Goal: Information Seeking & Learning: Learn about a topic

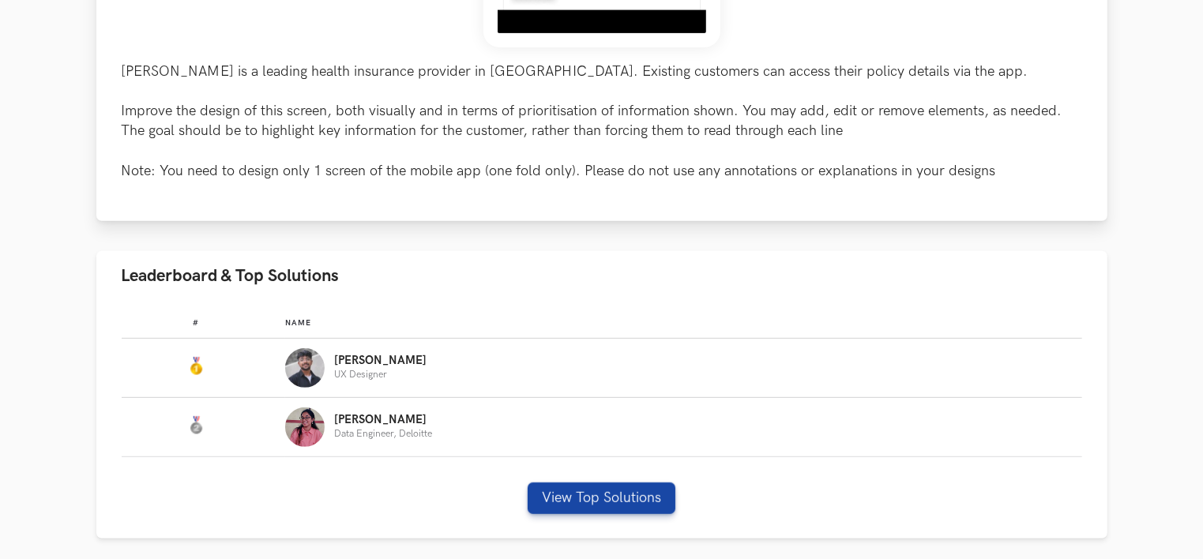
scroll to position [711, 0]
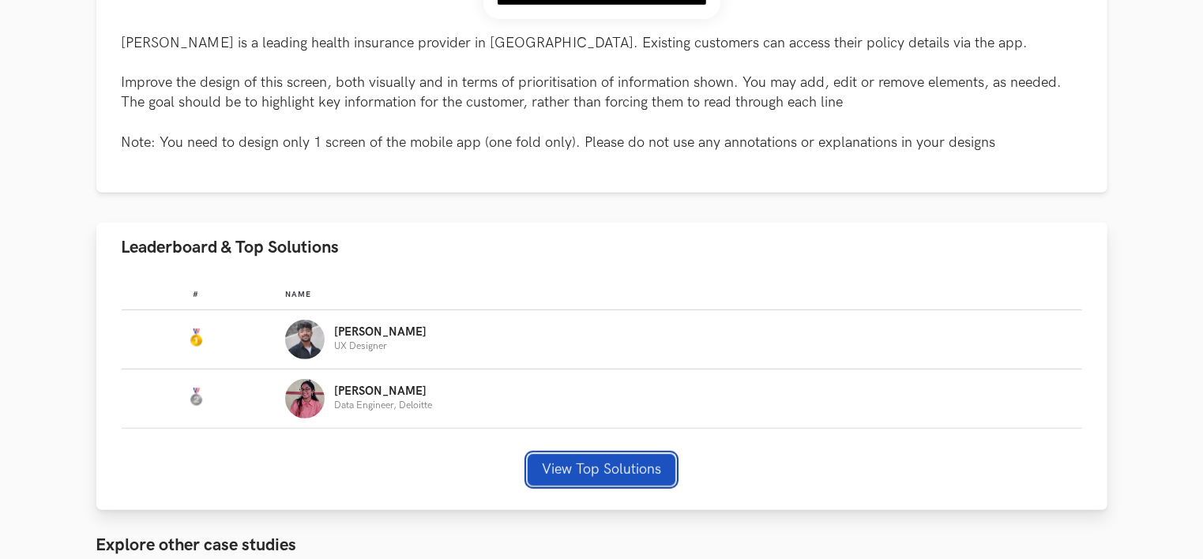
click at [625, 465] on button "View Top Solutions" at bounding box center [602, 470] width 148 height 32
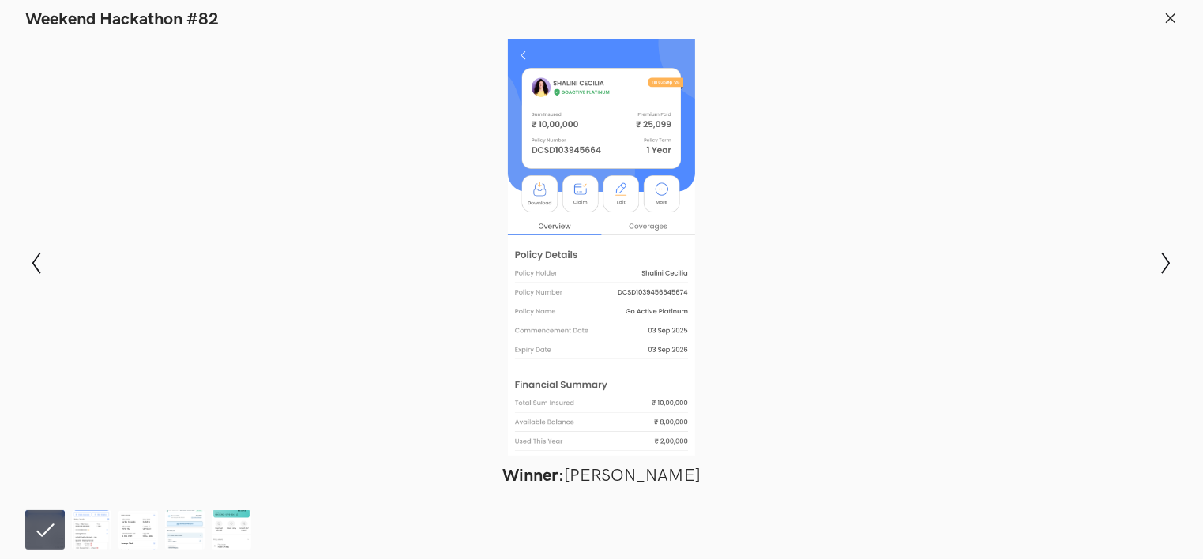
scroll to position [948, 0]
click at [1167, 256] on icon "Show next slide" at bounding box center [1166, 263] width 23 height 23
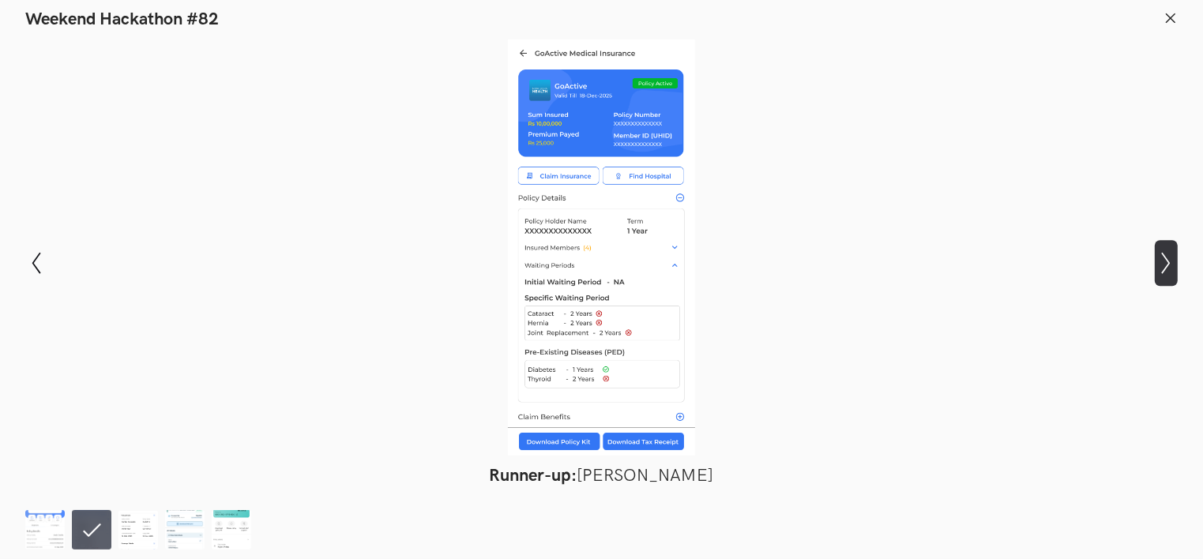
click at [1172, 265] on icon "Show next slide" at bounding box center [1166, 263] width 23 height 23
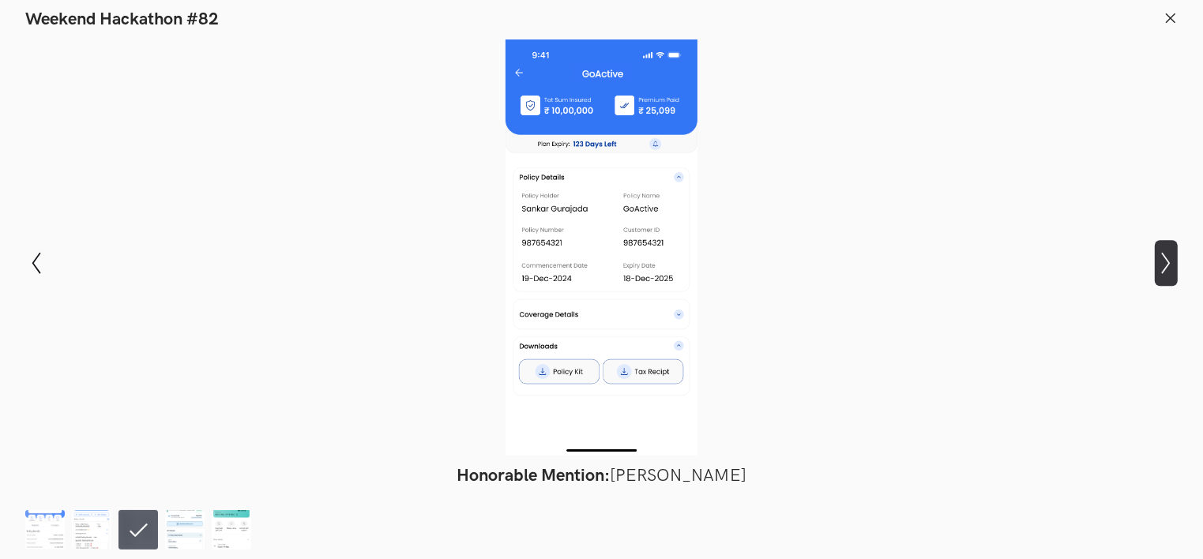
click at [1169, 265] on icon at bounding box center [1166, 263] width 9 height 22
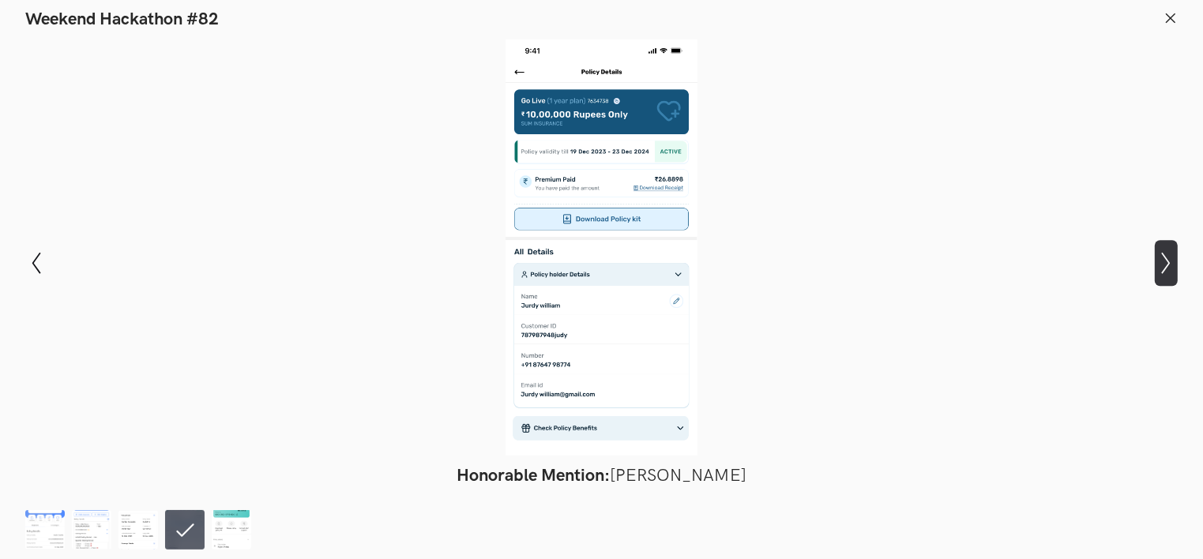
click at [1162, 252] on button "Show next slide" at bounding box center [1166, 263] width 23 height 46
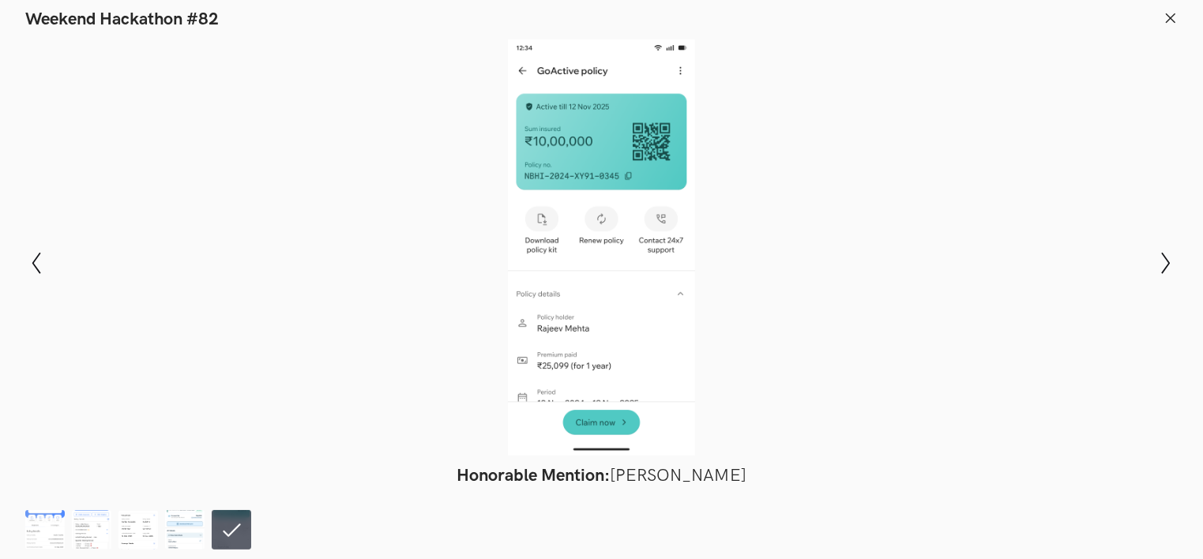
click at [1176, 19] on icon at bounding box center [1171, 18] width 14 height 14
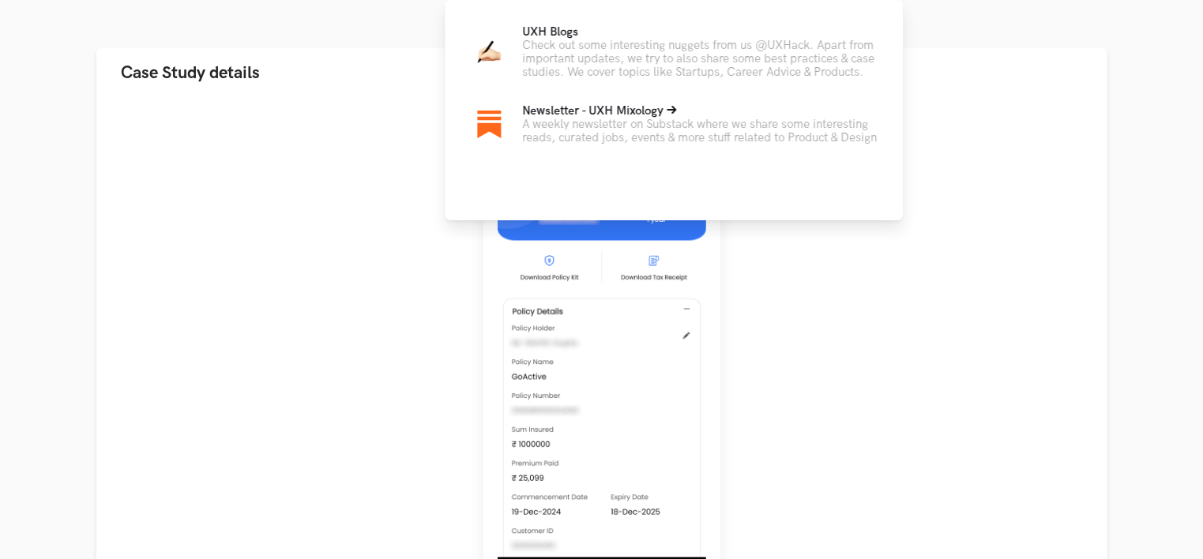
scroll to position [316, 0]
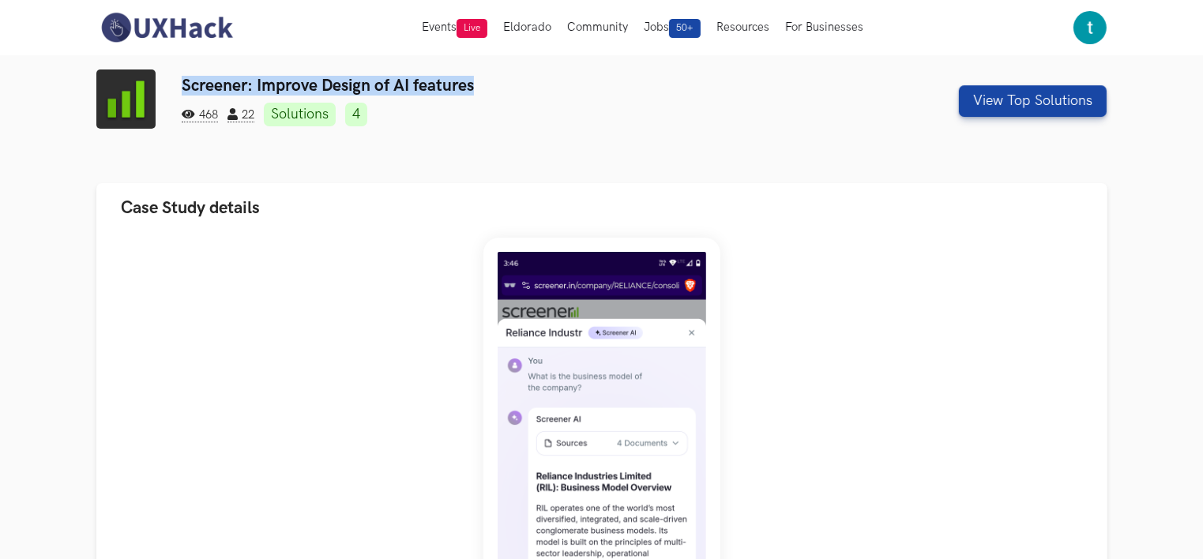
drag, startPoint x: 179, startPoint y: 78, endPoint x: 489, endPoint y: 78, distance: 310.5
click at [489, 78] on div "Screener: Improve Design of AI features 468 22 Solutions 4 View Top Solutions" at bounding box center [601, 101] width 1011 height 63
copy h3 "Screener: Improve Design of AI features"
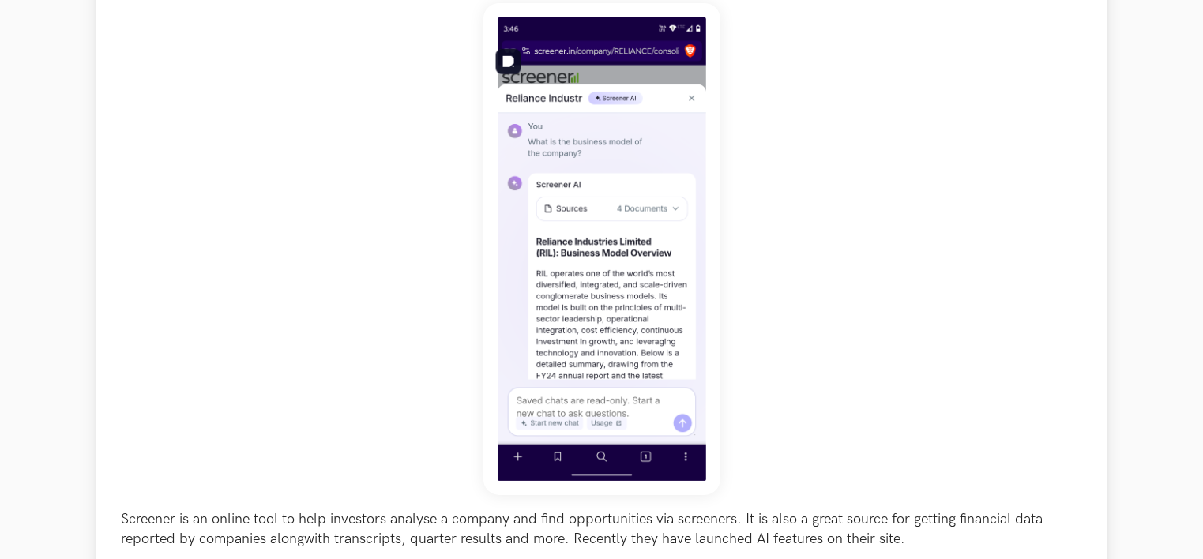
scroll to position [237, 0]
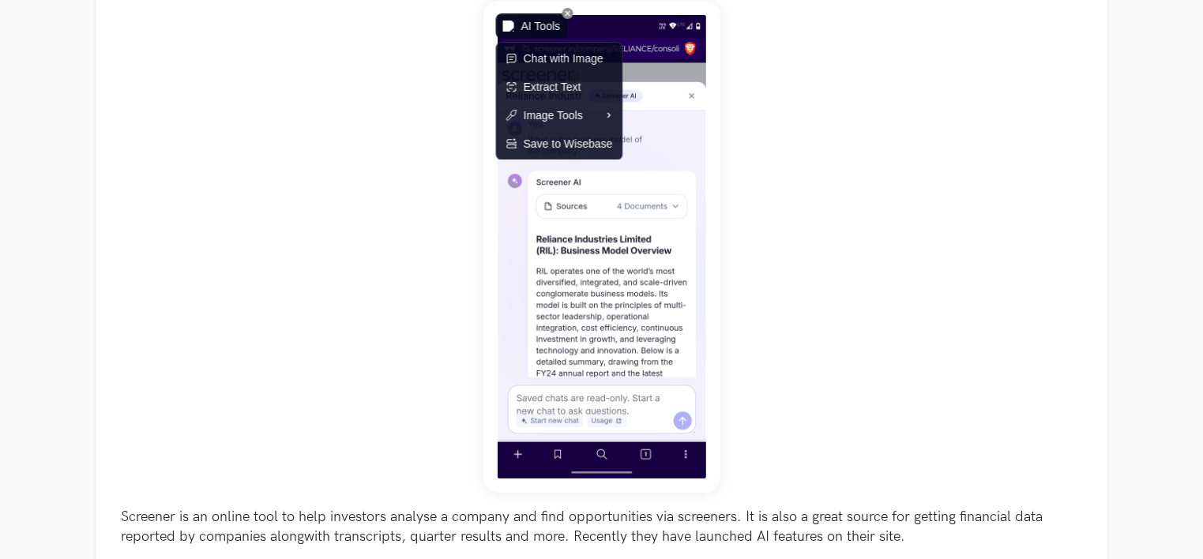
click at [507, 22] on img at bounding box center [508, 26] width 11 height 11
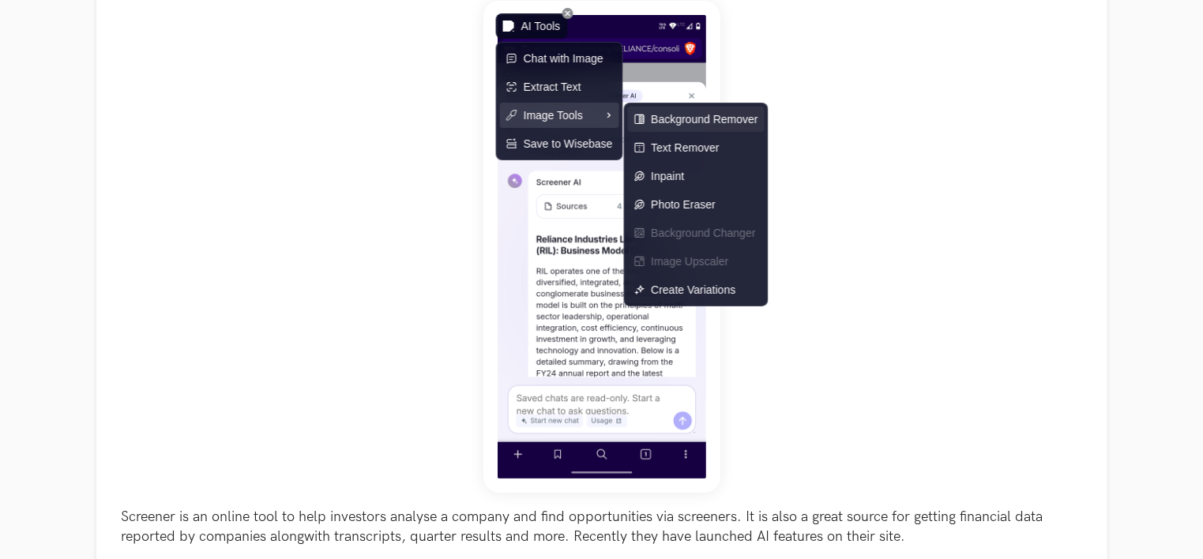
click at [661, 115] on span "Background Remover" at bounding box center [704, 119] width 107 height 17
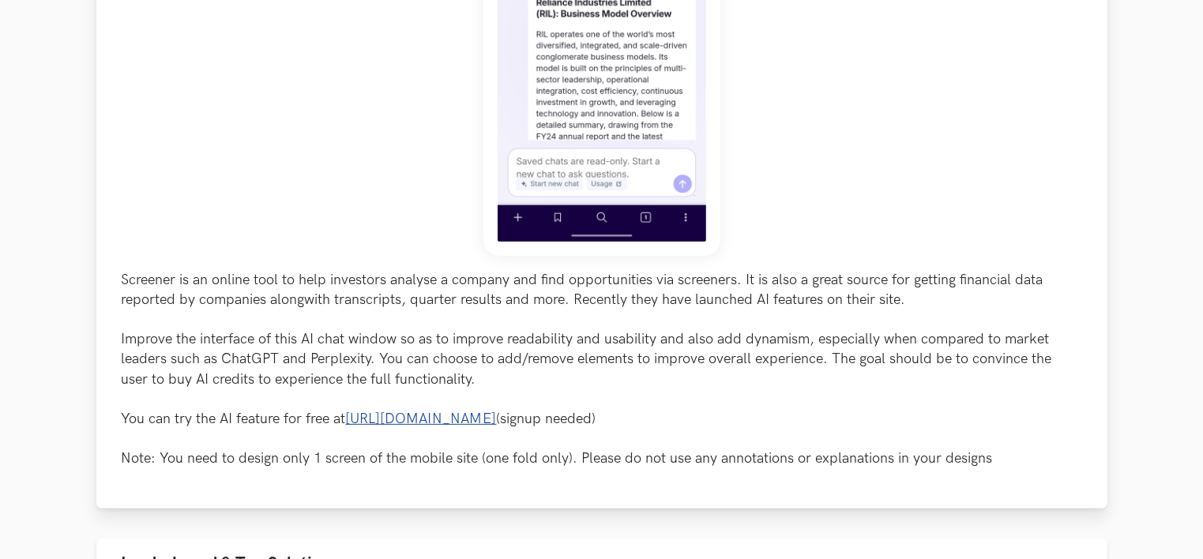
scroll to position [553, 0]
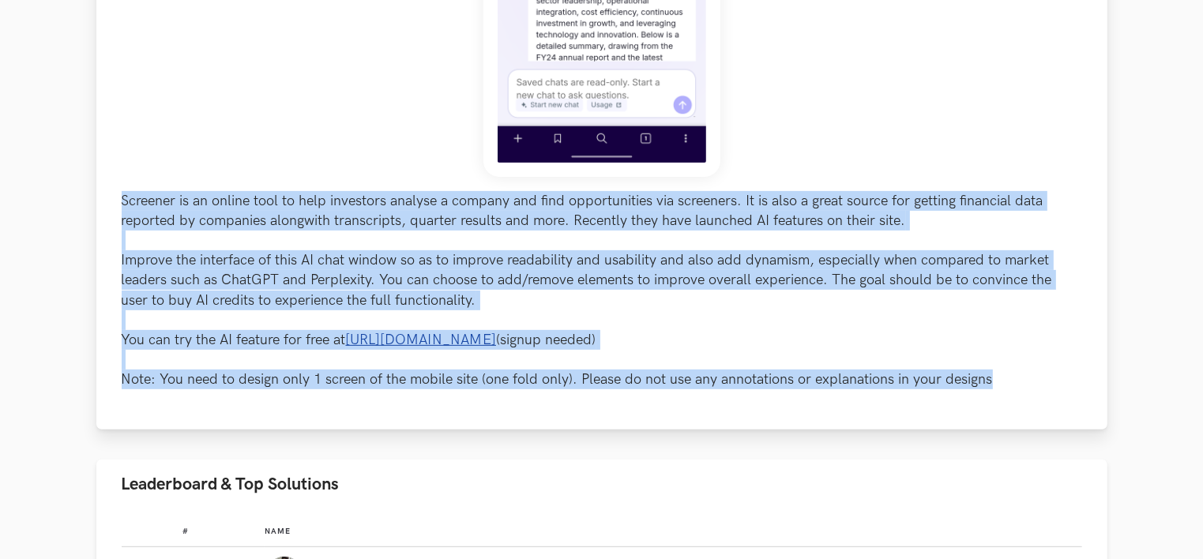
drag, startPoint x: 1002, startPoint y: 376, endPoint x: 111, endPoint y: 200, distance: 908.5
click at [111, 200] on div "Screener is an online tool to help investors analyse a company and find opportu…" at bounding box center [601, 55] width 1011 height 750
copy p "Screener is an online tool to help investors analyse a company and find opportu…"
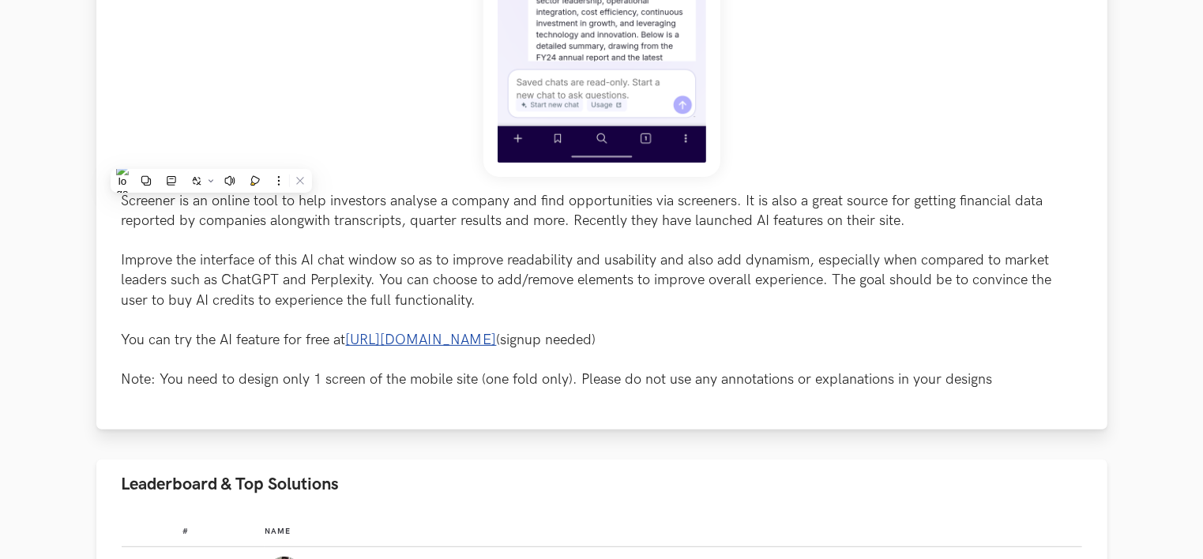
click at [856, 107] on div "Screener is an online tool to help investors analyse a company and find opportu…" at bounding box center [602, 38] width 961 height 706
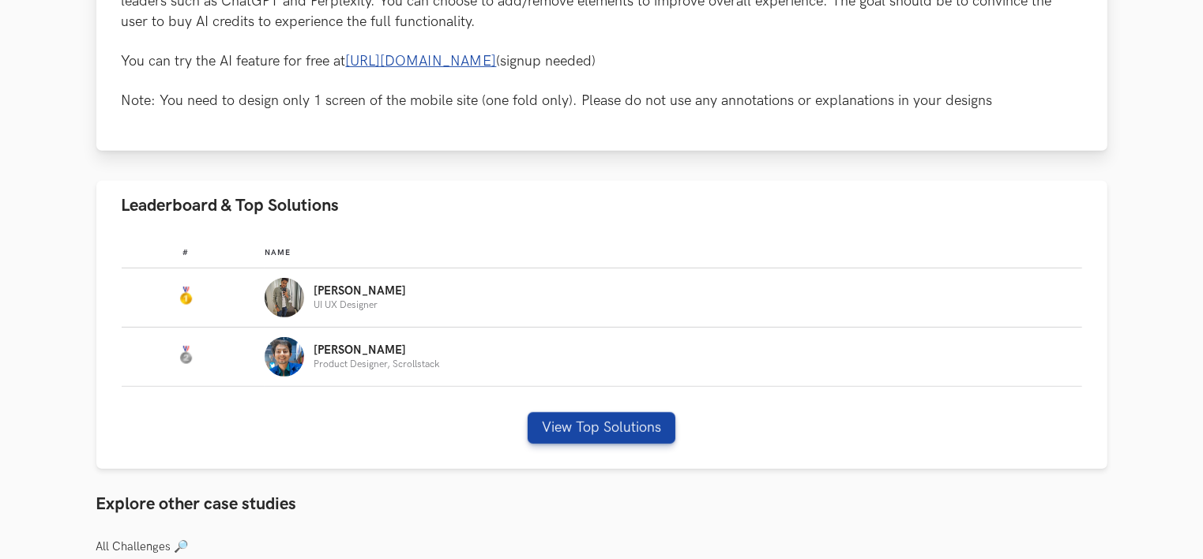
scroll to position [869, 0]
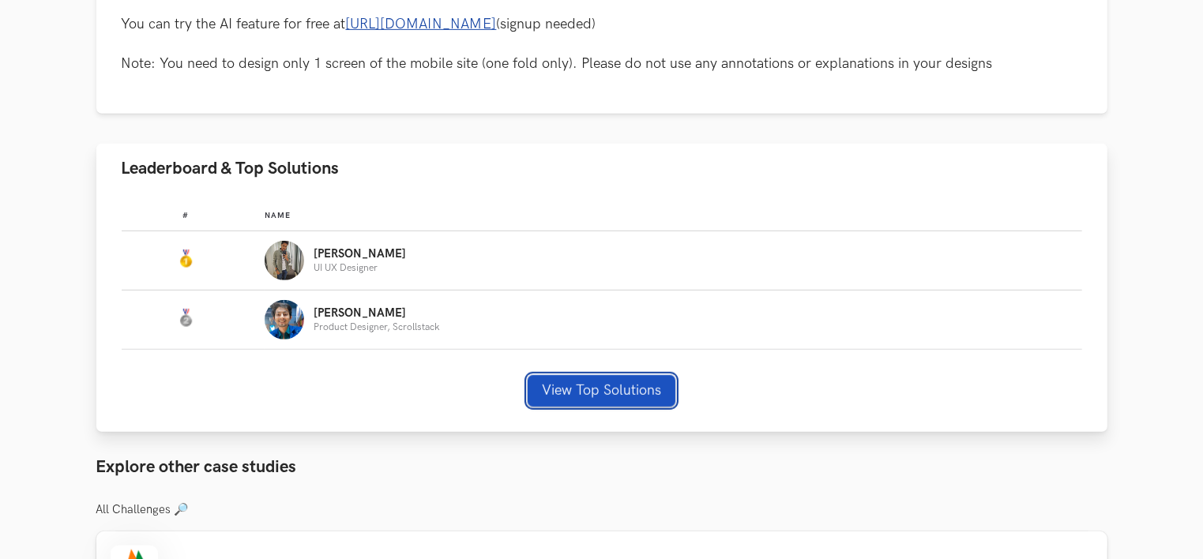
click at [624, 394] on button "View Top Solutions" at bounding box center [602, 391] width 148 height 32
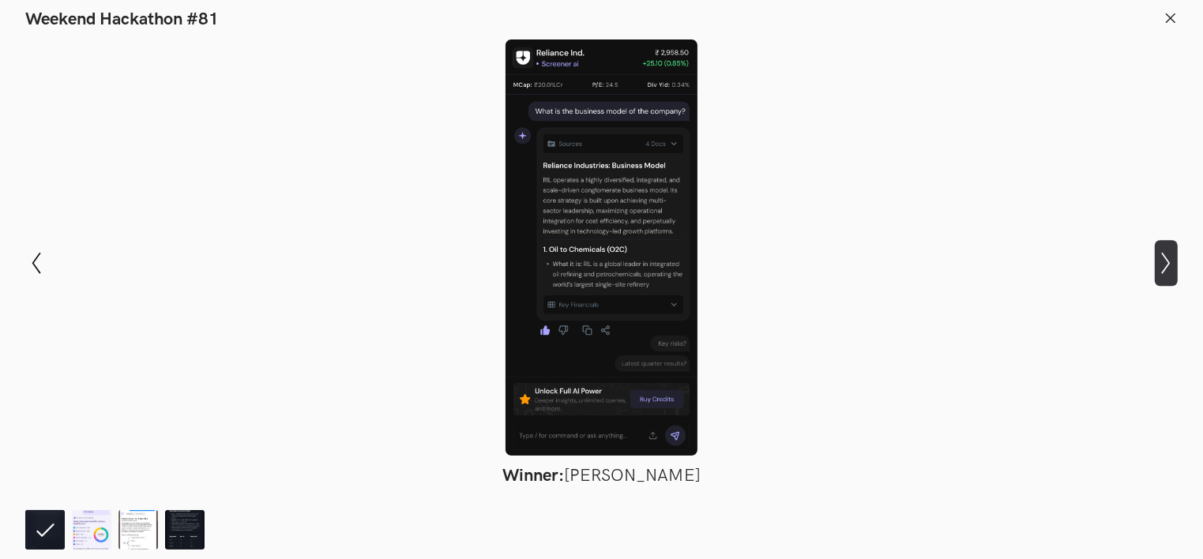
click at [1174, 262] on icon "Show next slide" at bounding box center [1166, 263] width 23 height 23
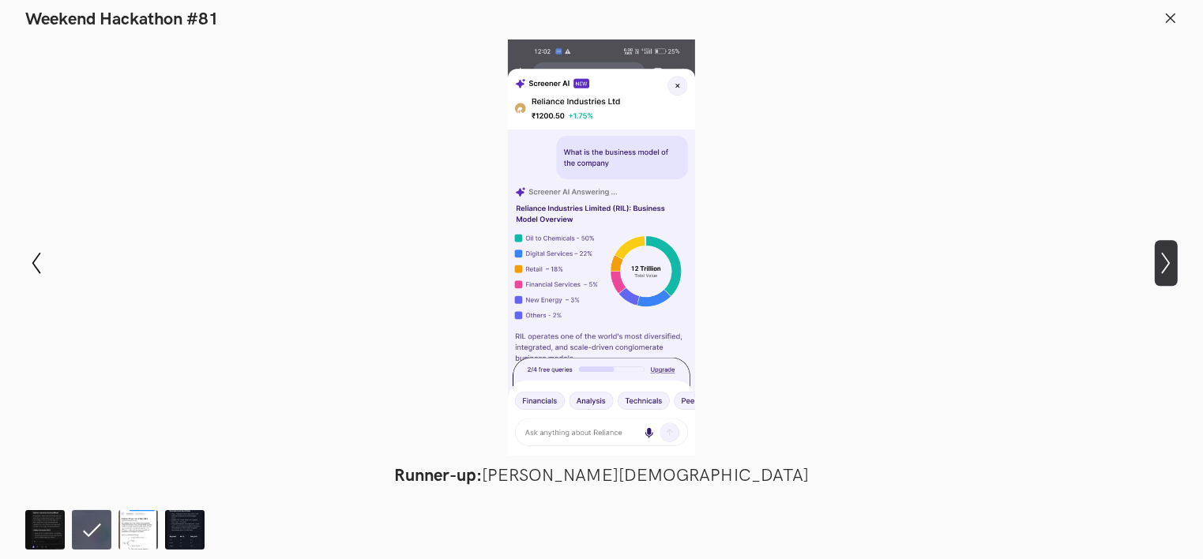
click at [1161, 262] on icon "Show next slide" at bounding box center [1166, 263] width 23 height 23
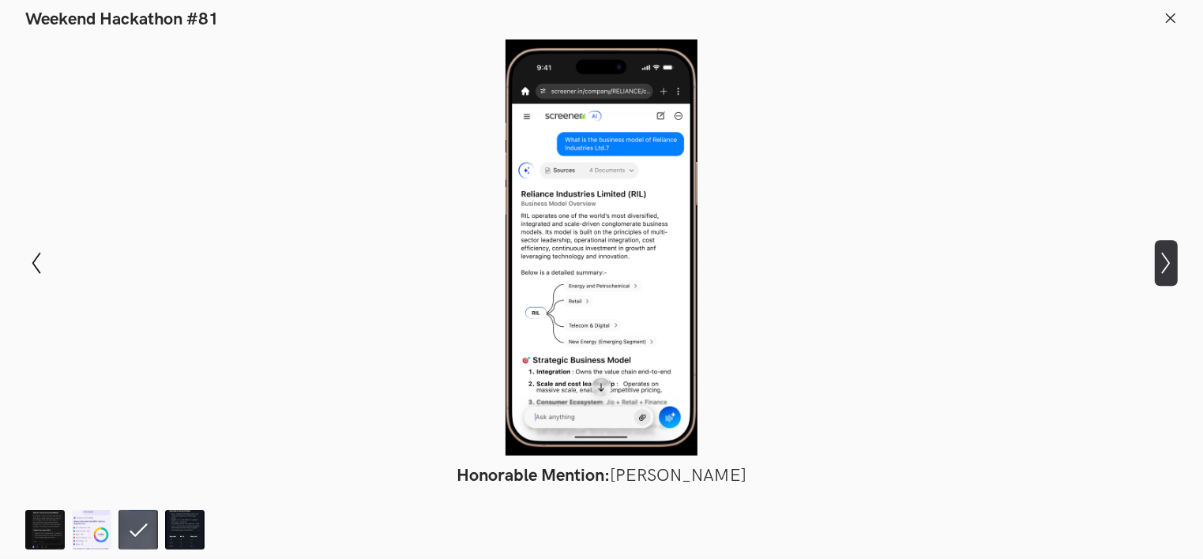
click at [1165, 260] on icon "Show next slide" at bounding box center [1166, 263] width 23 height 23
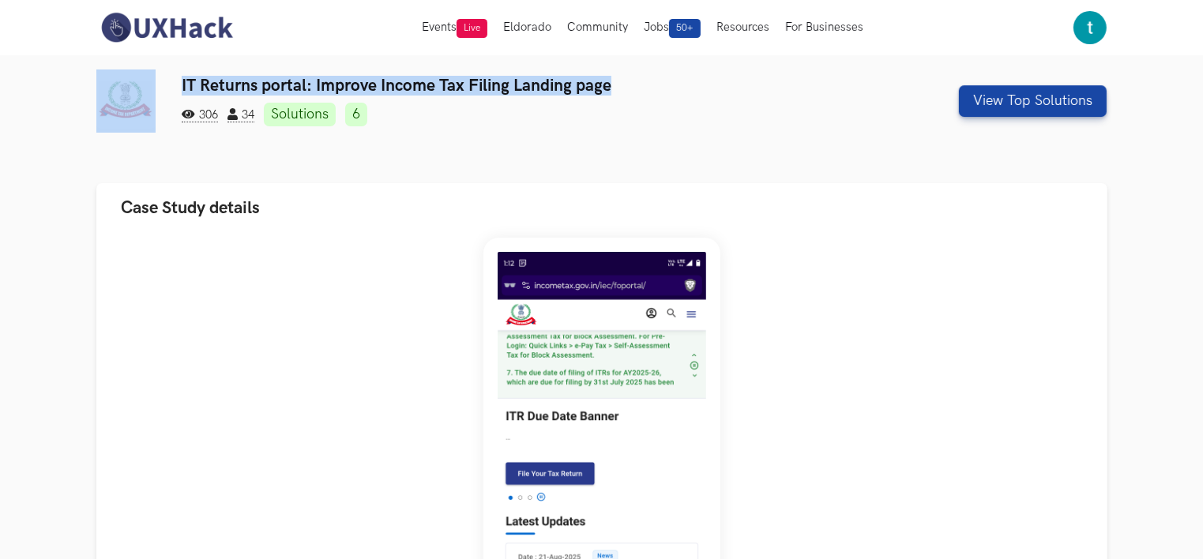
drag, startPoint x: 622, startPoint y: 81, endPoint x: 164, endPoint y: 81, distance: 458.2
click at [164, 81] on div "IT Returns portal: Improve Income Tax Filing Landing page 306 34 Solutions 6 Vi…" at bounding box center [601, 101] width 1011 height 63
copy div "IT Returns portal: Improve Income Tax Filing Landing page"
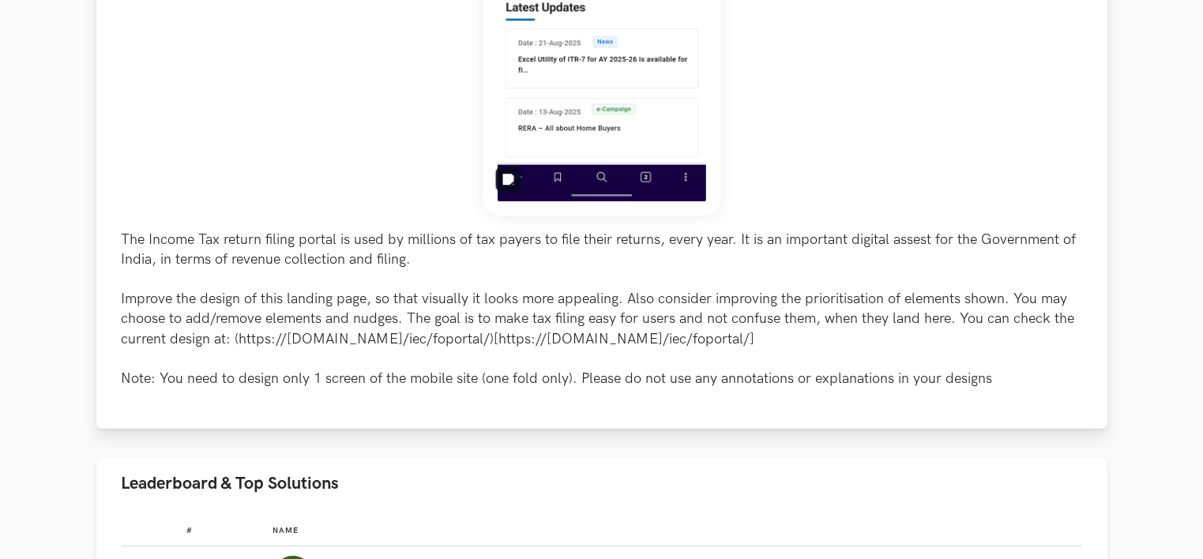
scroll to position [553, 0]
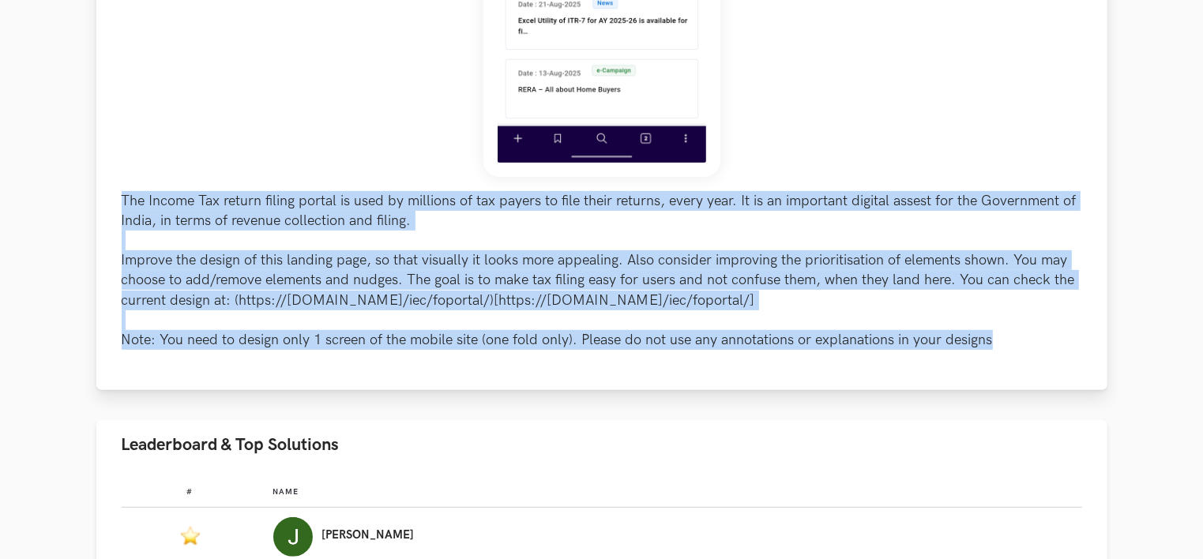
drag, startPoint x: 1011, startPoint y: 341, endPoint x: 107, endPoint y: 200, distance: 914.8
click at [107, 200] on div "The Income Tax return filing portal is used by millions of tax payers to file t…" at bounding box center [601, 35] width 1011 height 710
copy p "The Income Tax return filing portal is used by millions of tax payers to file t…"
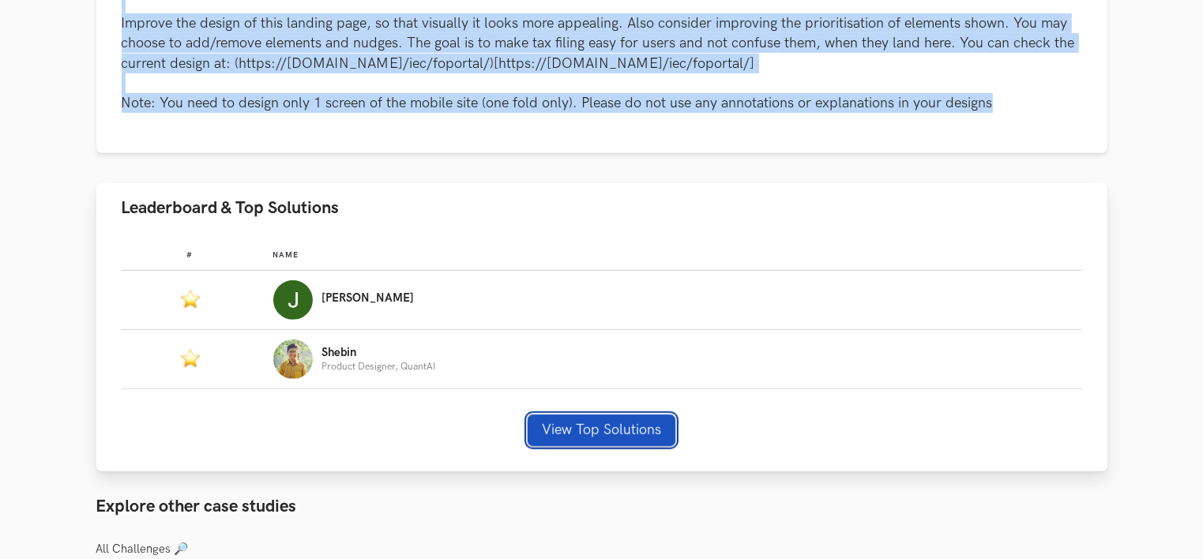
click at [608, 439] on button "View Top Solutions" at bounding box center [602, 431] width 148 height 32
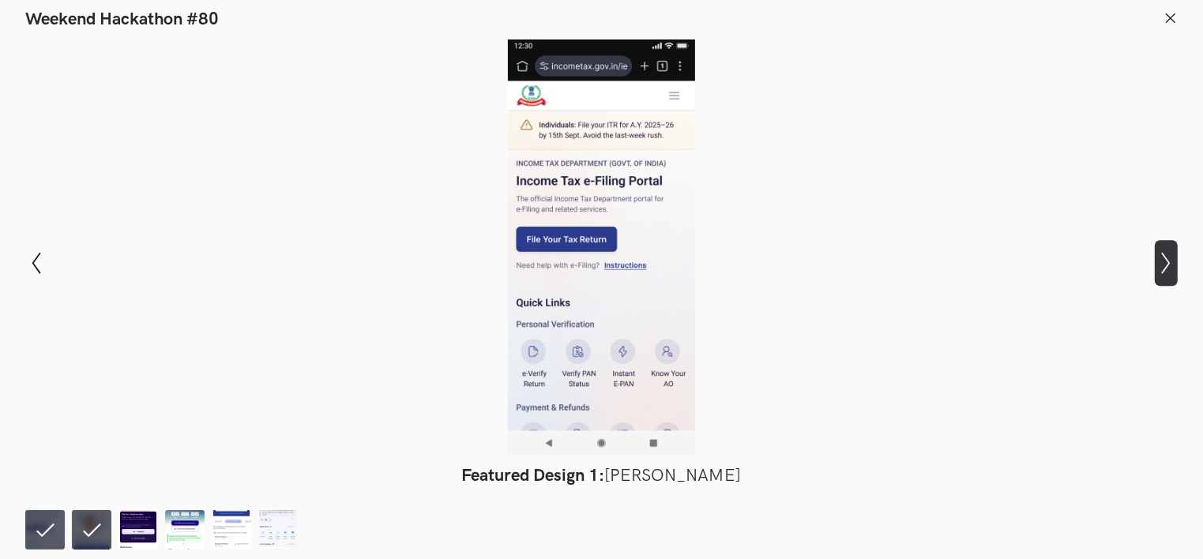
click at [1162, 254] on icon "Show next slide" at bounding box center [1166, 263] width 23 height 23
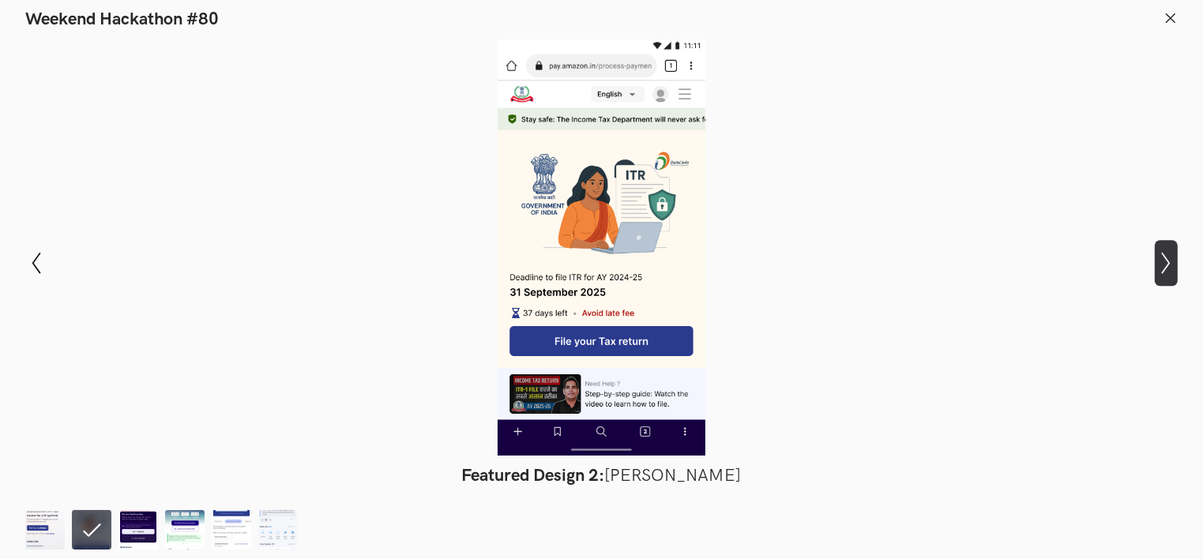
click at [1161, 270] on icon "Show next slide" at bounding box center [1166, 263] width 23 height 23
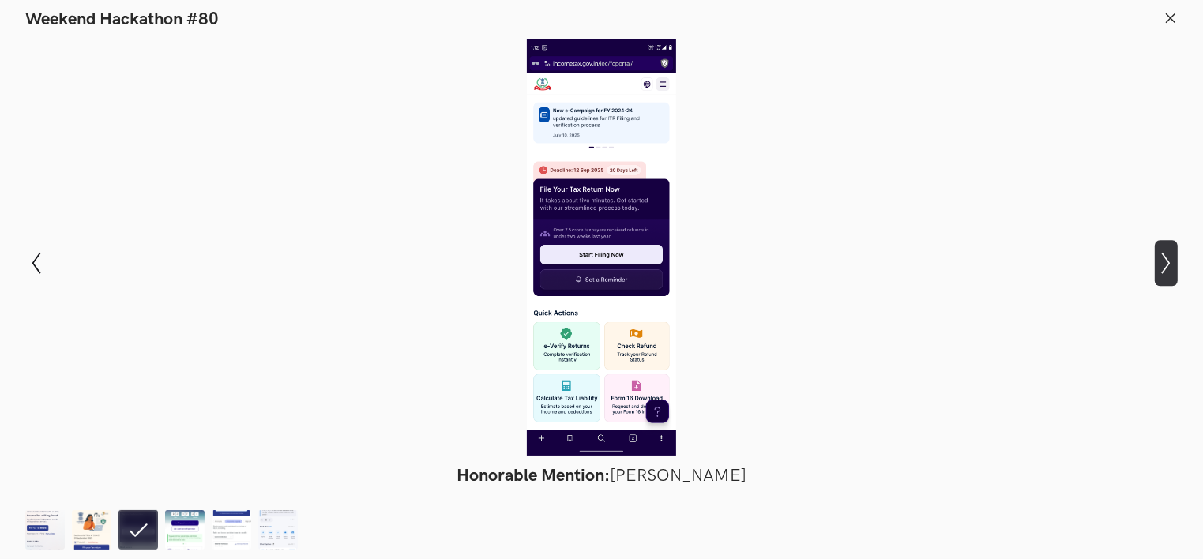
click at [1166, 258] on icon at bounding box center [1166, 263] width 9 height 22
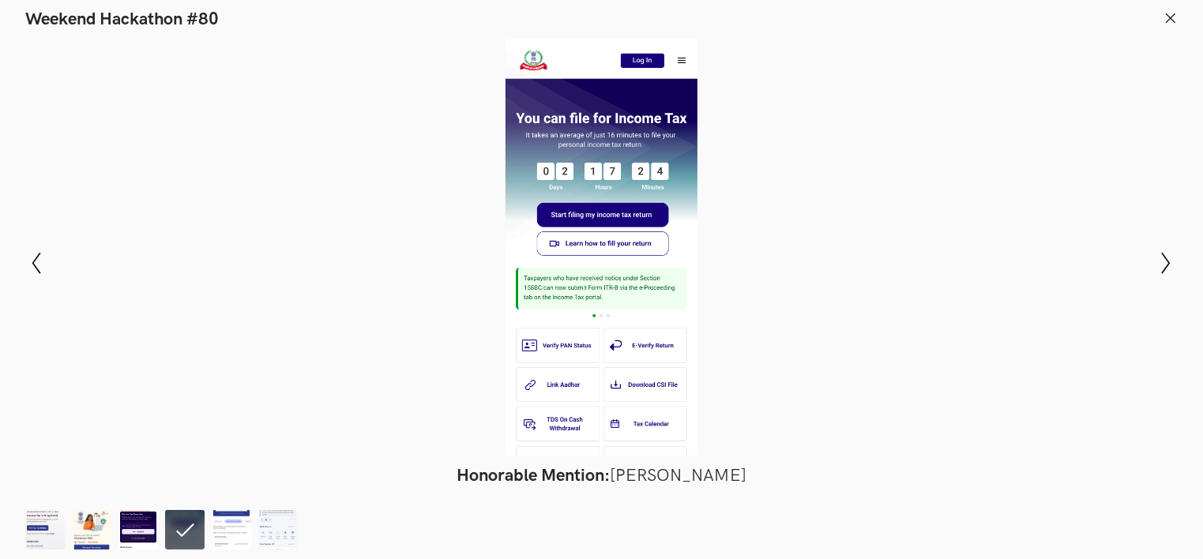
drag, startPoint x: 521, startPoint y: 288, endPoint x: 858, endPoint y: 357, distance: 343.7
click at [858, 357] on div at bounding box center [602, 248] width 1088 height 416
drag, startPoint x: 610, startPoint y: 307, endPoint x: 841, endPoint y: 439, distance: 266.2
click at [841, 439] on div at bounding box center [602, 248] width 1088 height 416
click at [1159, 269] on icon "Show next slide" at bounding box center [1166, 263] width 23 height 23
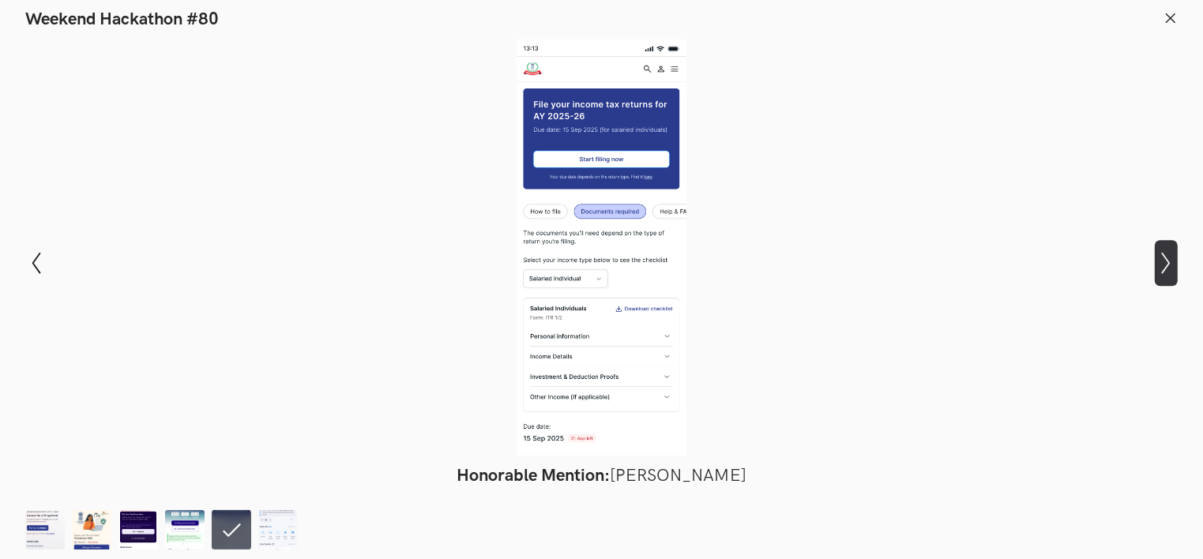
click at [1166, 261] on icon "Show next slide" at bounding box center [1166, 263] width 23 height 23
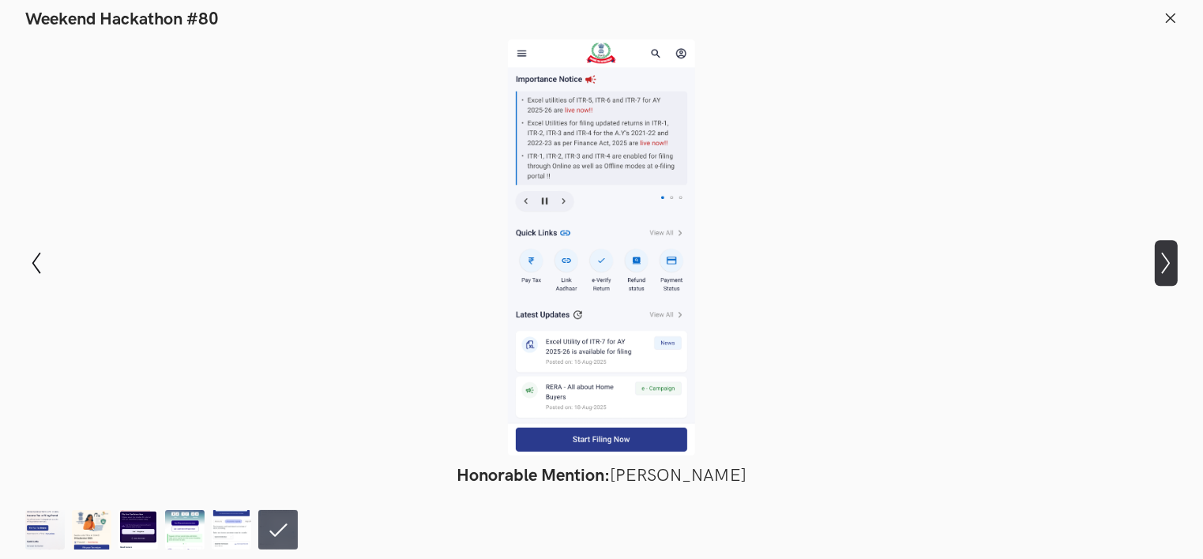
click at [1170, 261] on icon "Show next slide" at bounding box center [1166, 263] width 23 height 23
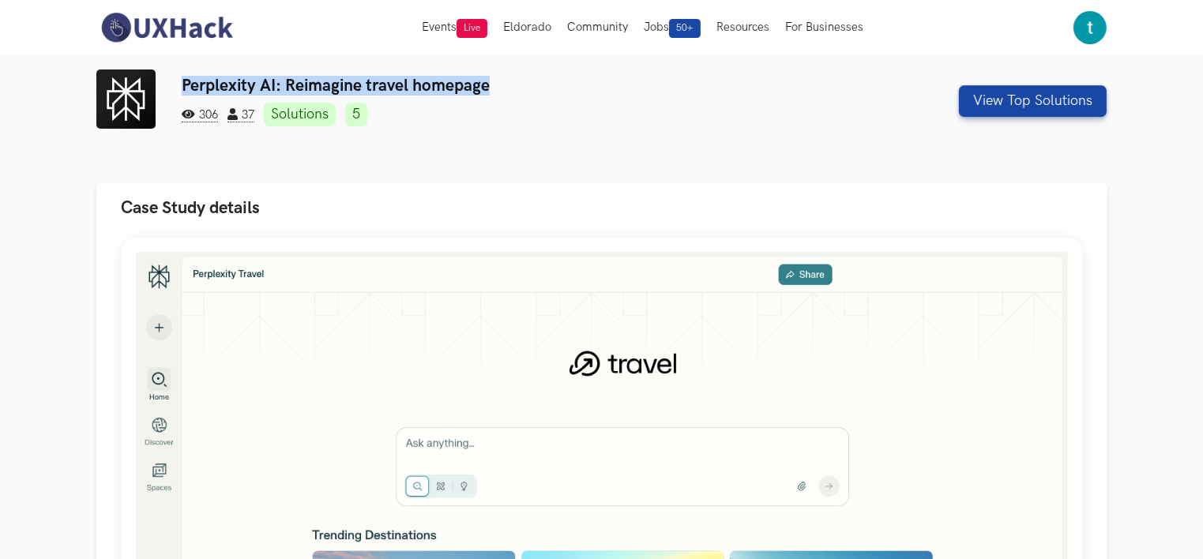
drag, startPoint x: 509, startPoint y: 85, endPoint x: 184, endPoint y: 84, distance: 324.7
click at [184, 84] on h3 "Perplexity AI: Reimagine travel homepage" at bounding box center [516, 86] width 669 height 20
copy h3 "Perplexity AI: Reimagine travel homepage"
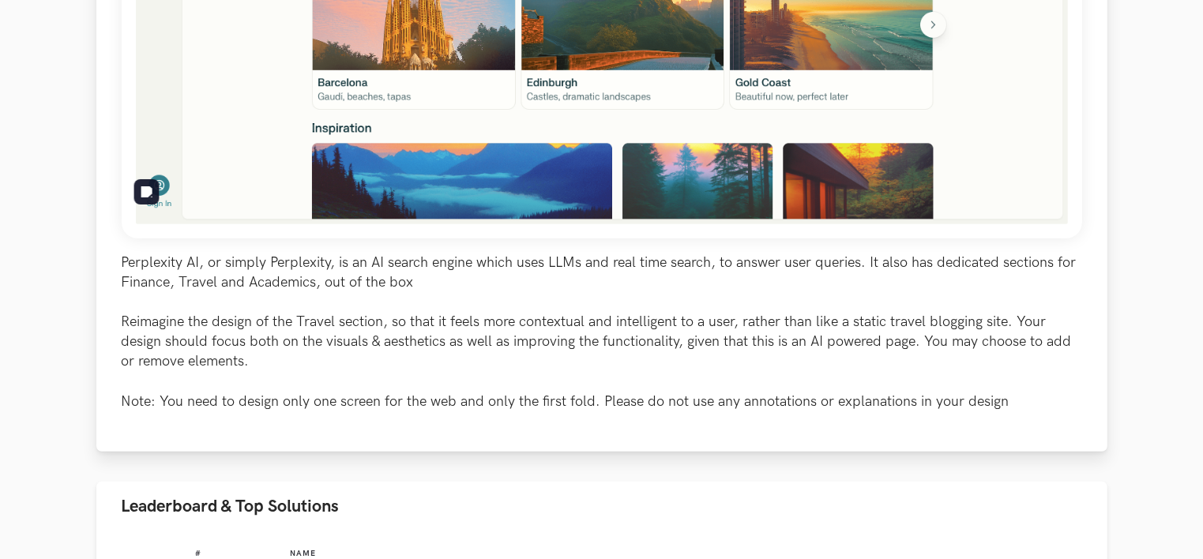
scroll to position [632, 0]
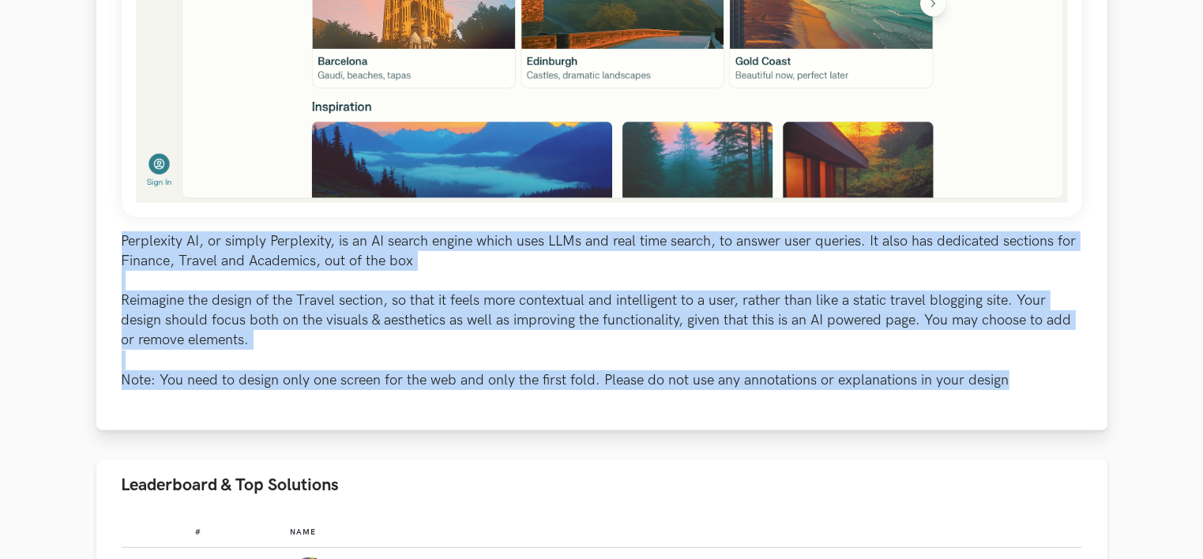
drag, startPoint x: 751, startPoint y: 370, endPoint x: 115, endPoint y: 234, distance: 650.4
click at [115, 234] on div "Perplexity AI, or simply Perplexity, is an AI search engine which uses LLMs and…" at bounding box center [601, 16] width 1011 height 830
copy p "Perplexity AI, or simply Perplexity, is an AI search engine which uses LLMs and…"
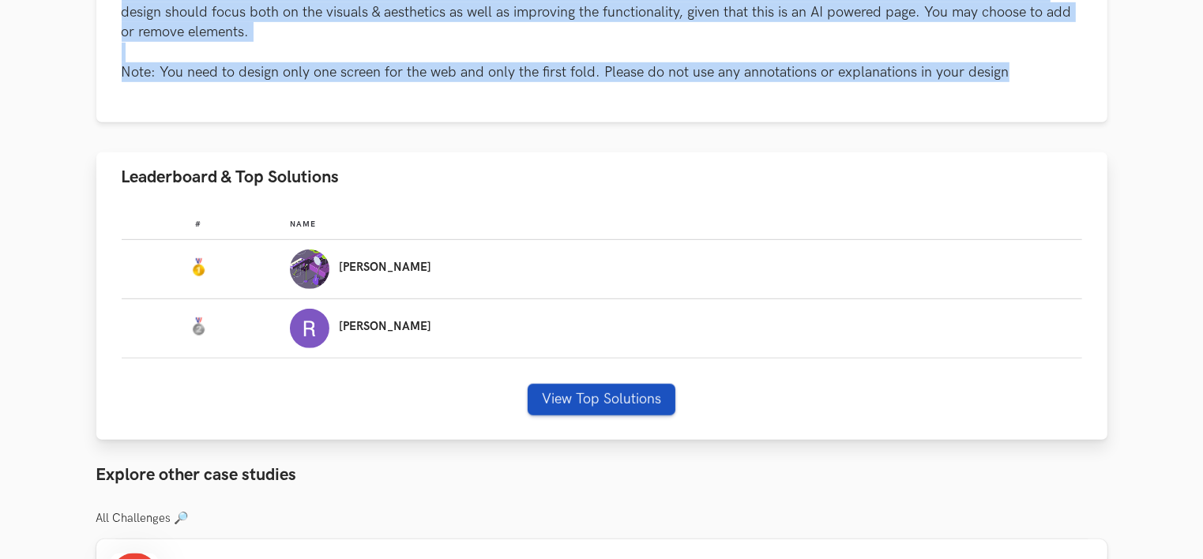
scroll to position [948, 0]
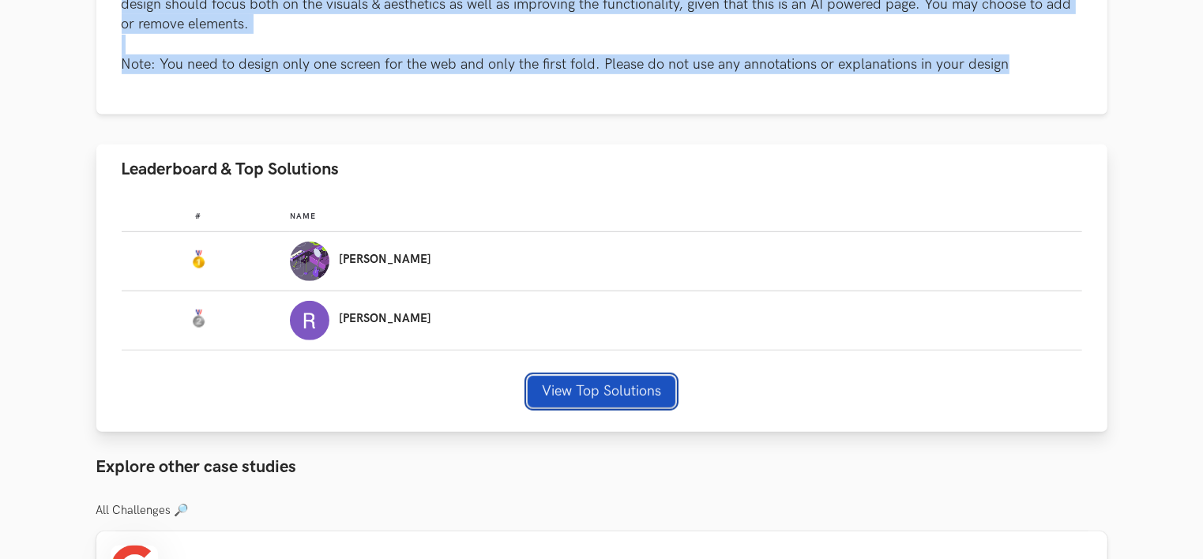
click at [595, 395] on button "View Top Solutions" at bounding box center [602, 392] width 148 height 32
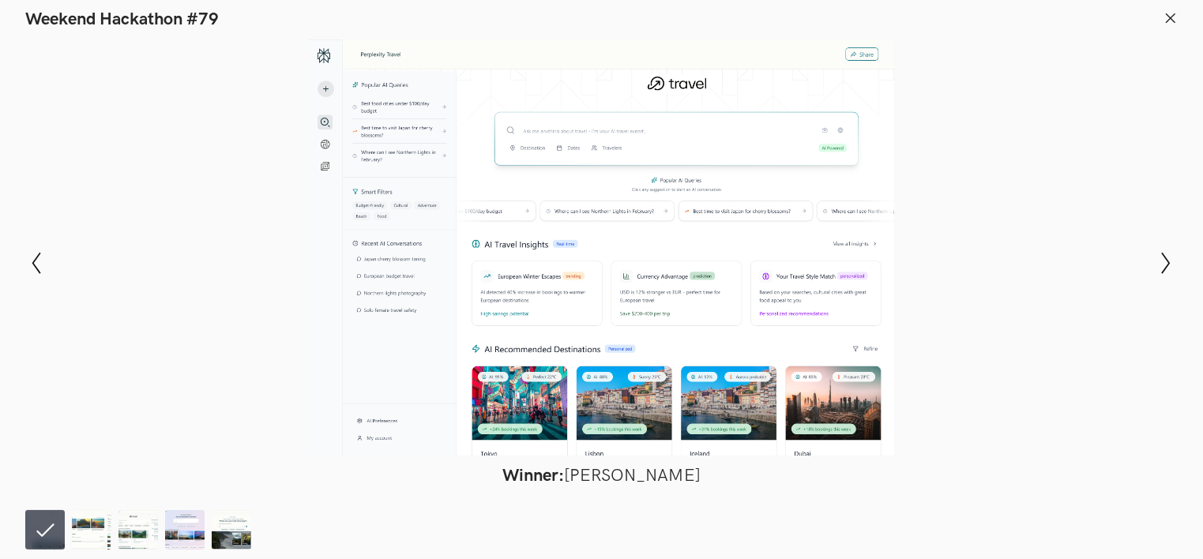
scroll to position [945, 0]
click at [1052, 130] on div at bounding box center [602, 248] width 1088 height 416
click at [1152, 267] on div "Modal Gallery Slideshow Winner: Surajit Dutta Runner-up: Rajib Biswas Honorable…" at bounding box center [601, 263] width 1203 height 466
click at [1163, 265] on icon "Show next slide" at bounding box center [1166, 263] width 23 height 23
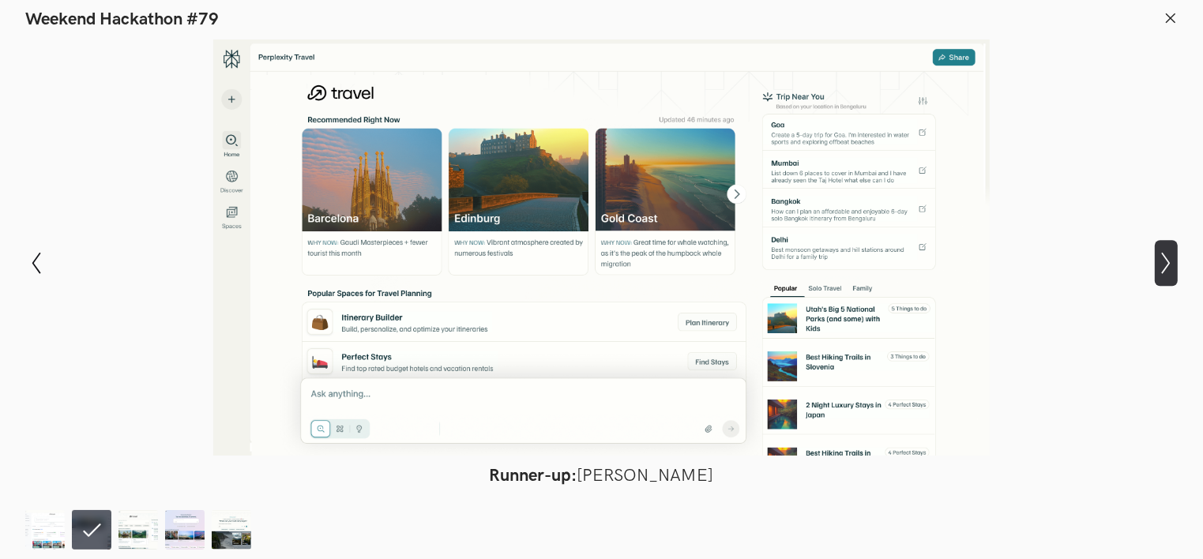
click at [1172, 269] on icon "Show next slide" at bounding box center [1166, 263] width 23 height 23
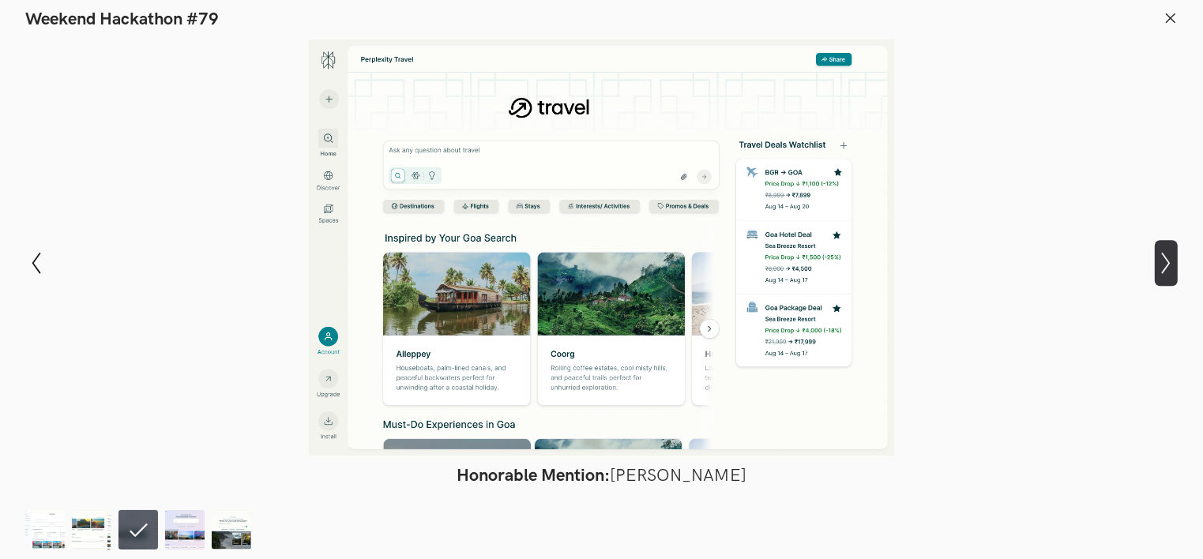
click at [1169, 259] on icon "Show next slide" at bounding box center [1166, 263] width 23 height 23
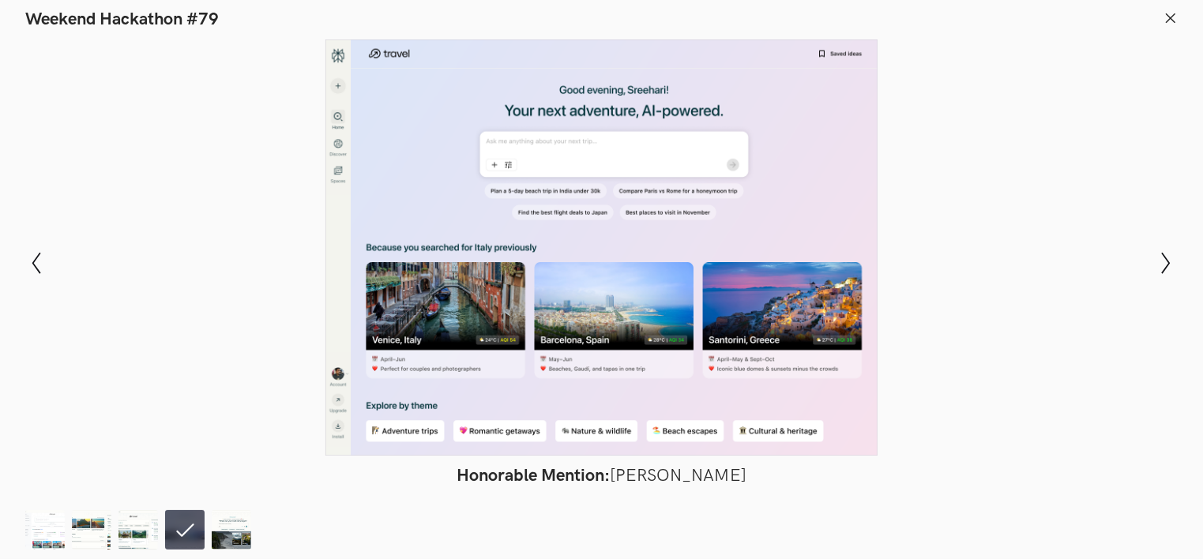
drag, startPoint x: 608, startPoint y: 276, endPoint x: 947, endPoint y: 172, distance: 353.6
click at [947, 172] on div at bounding box center [602, 248] width 1088 height 416
click at [1166, 265] on icon "Show next slide" at bounding box center [1166, 263] width 23 height 23
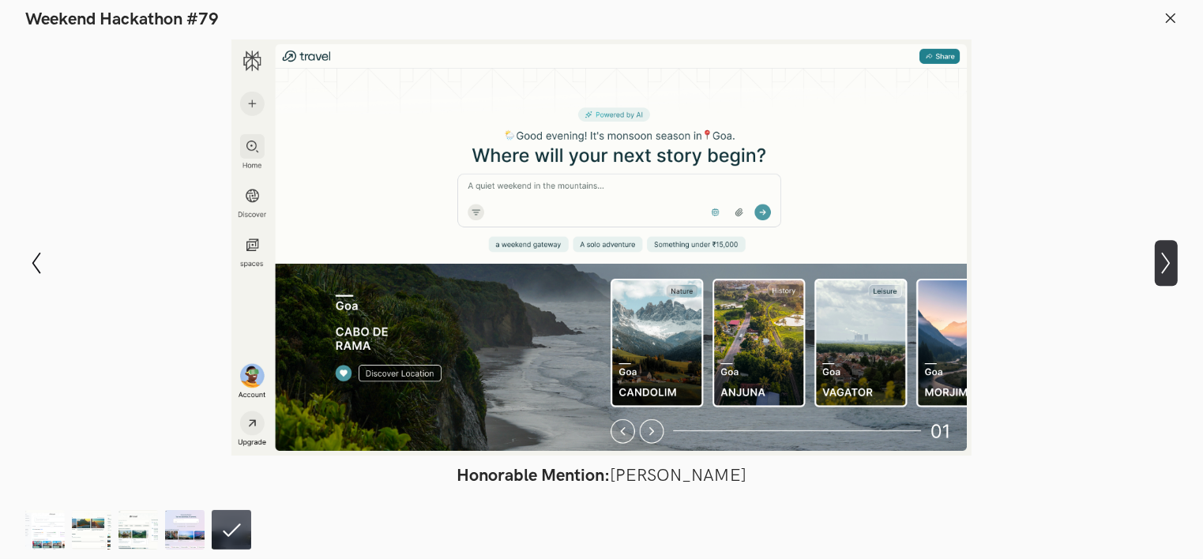
click at [1177, 263] on icon "Show next slide" at bounding box center [1166, 263] width 23 height 23
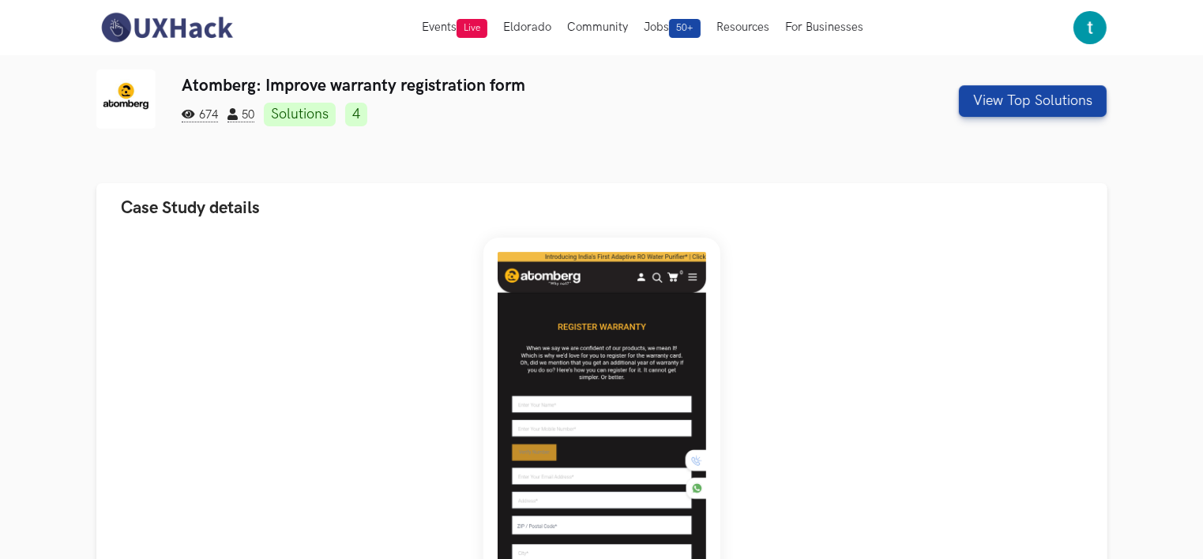
click at [946, 176] on div at bounding box center [601, 170] width 1011 height 25
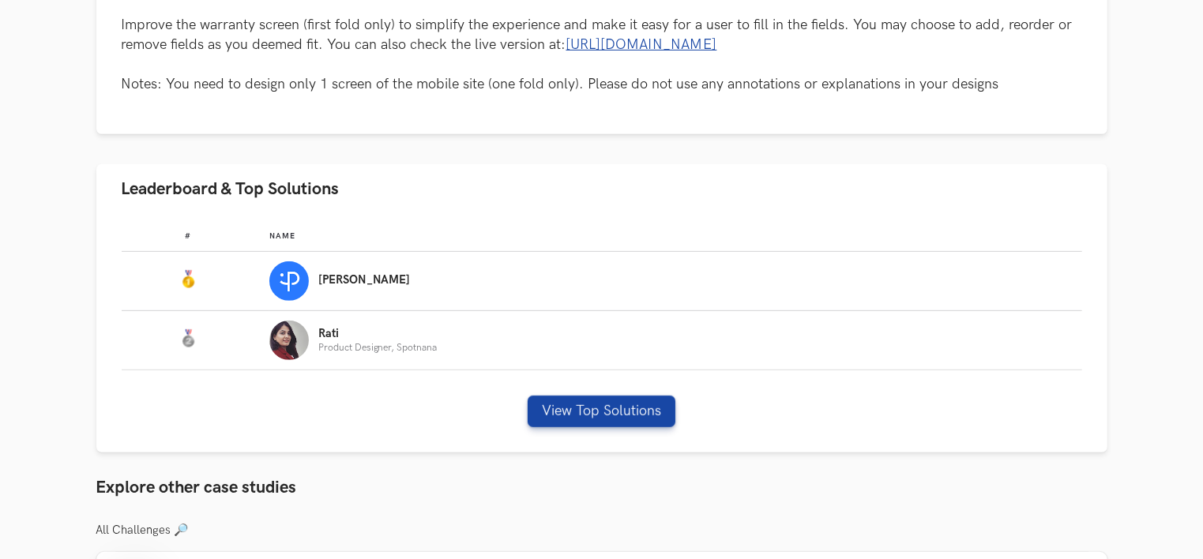
scroll to position [869, 0]
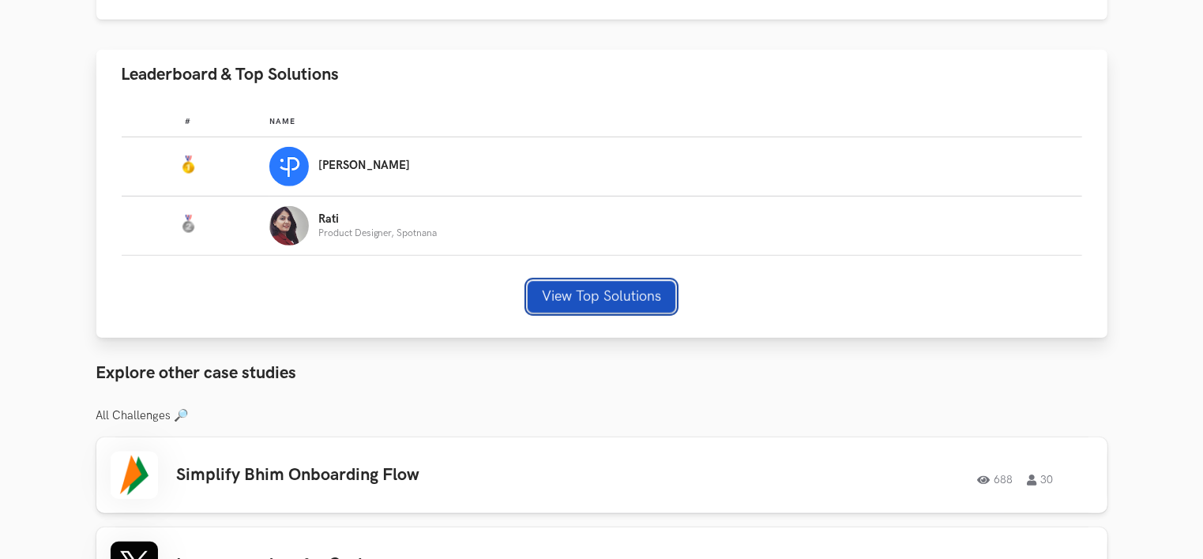
click at [600, 292] on button "View Top Solutions" at bounding box center [602, 297] width 148 height 32
